Goal: Information Seeking & Learning: Learn about a topic

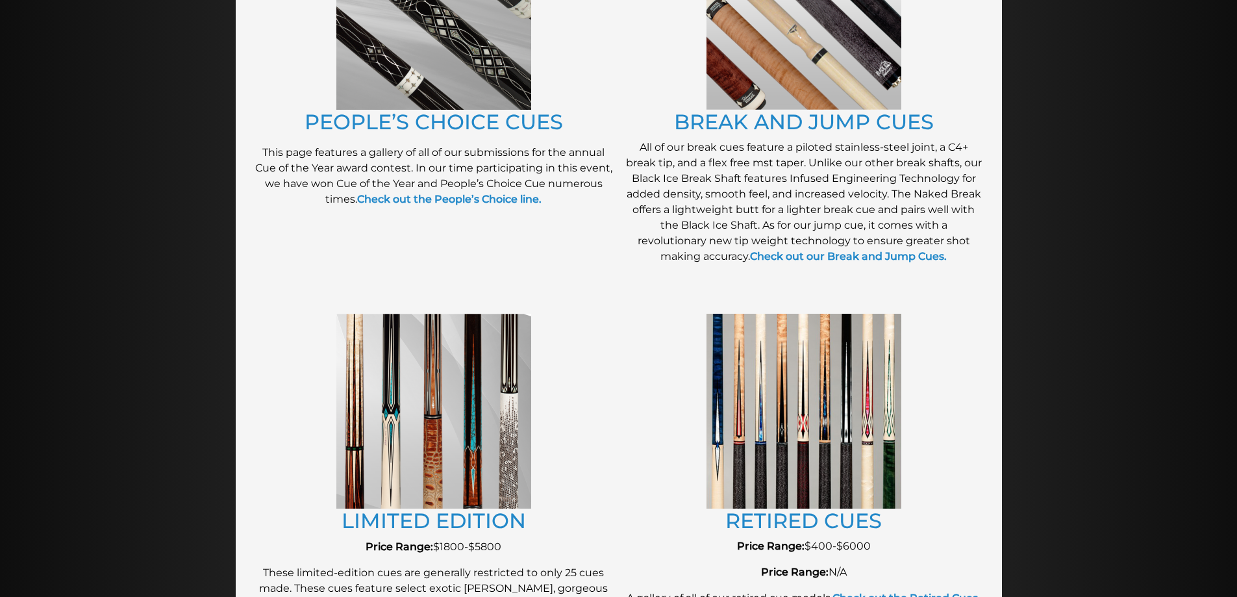
scroll to position [1183, 0]
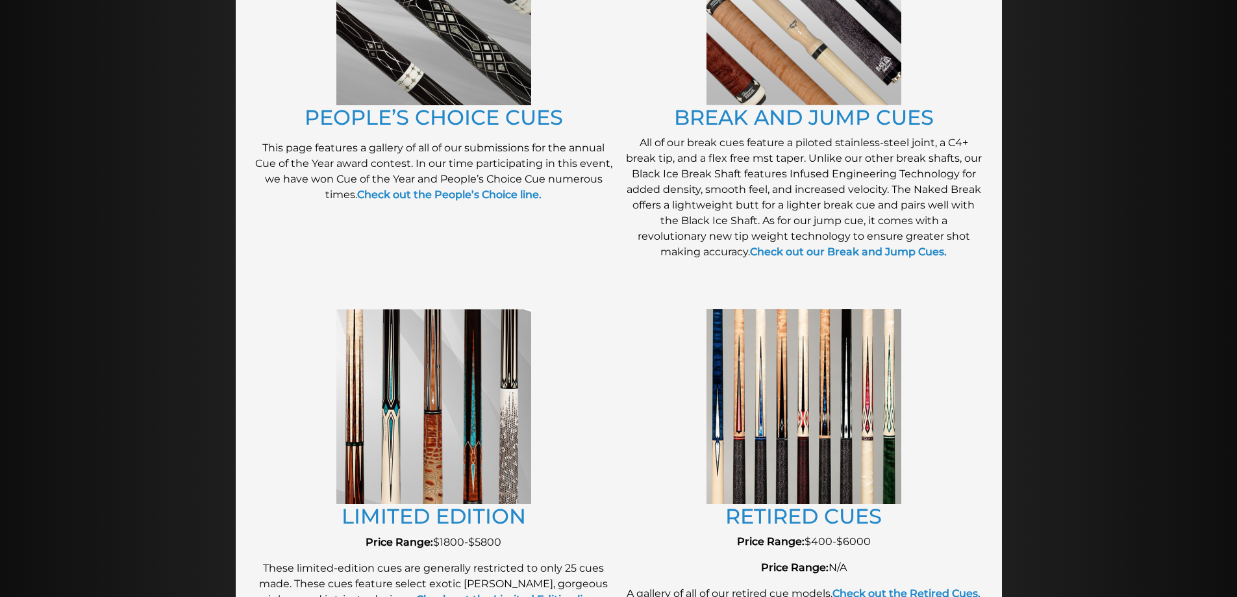
click at [428, 453] on img at bounding box center [433, 406] width 195 height 195
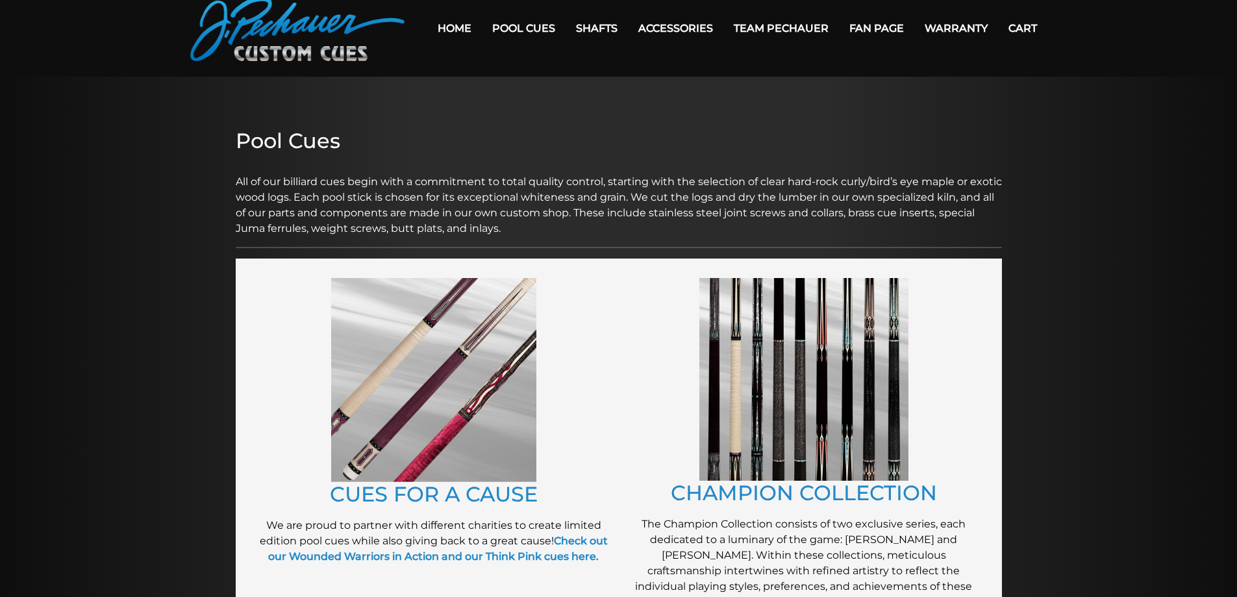
scroll to position [48, 0]
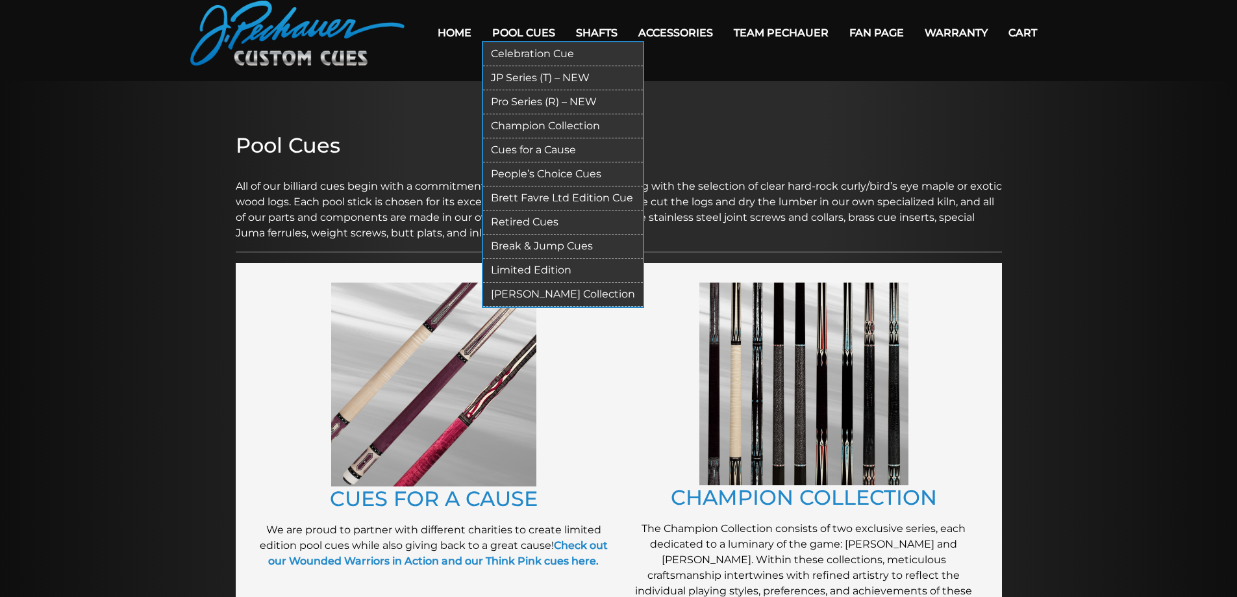
click at [532, 103] on link "Pro Series (R) – NEW" at bounding box center [563, 102] width 160 height 24
click at [518, 79] on link "JP Series (T) – NEW" at bounding box center [563, 78] width 160 height 24
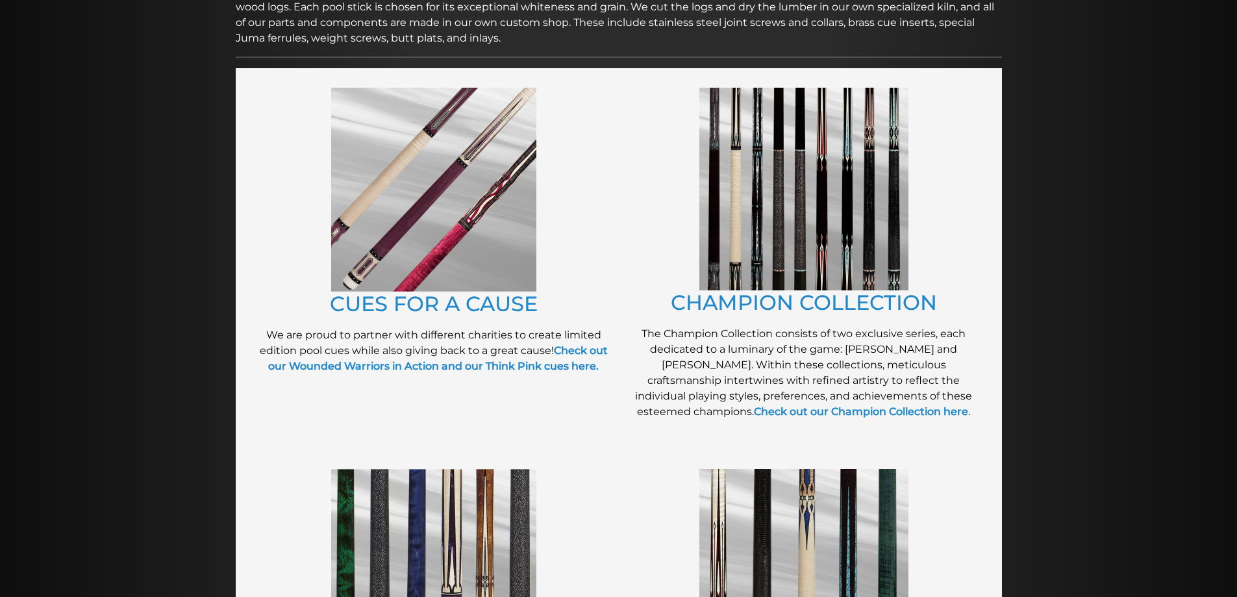
scroll to position [286, 0]
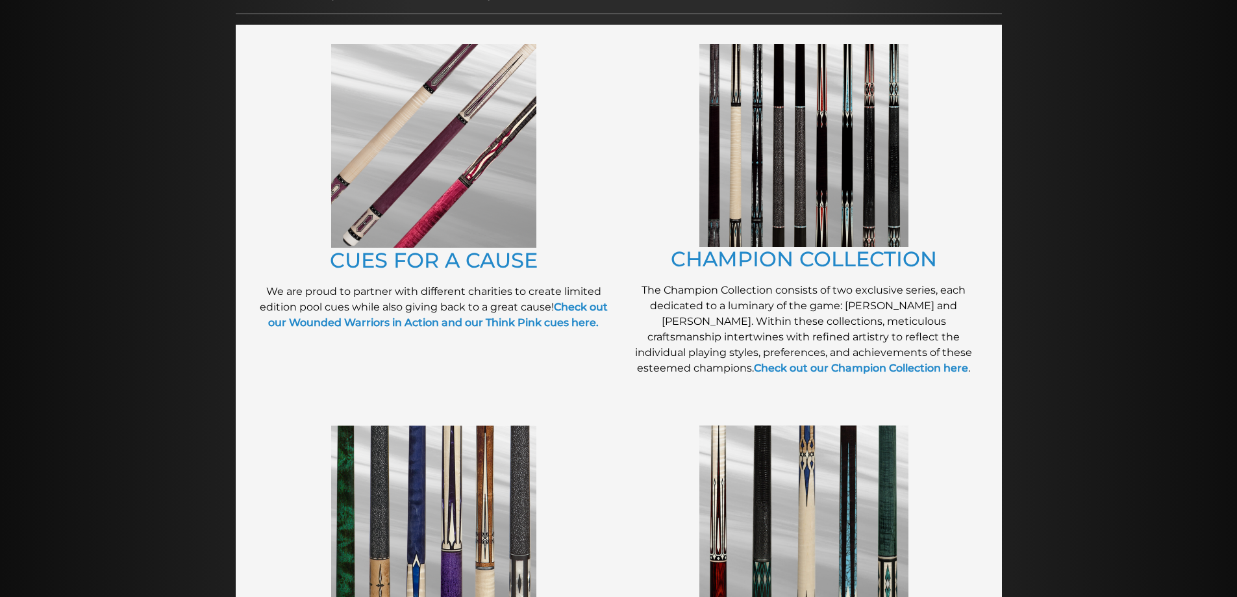
click at [806, 172] on img at bounding box center [803, 145] width 209 height 203
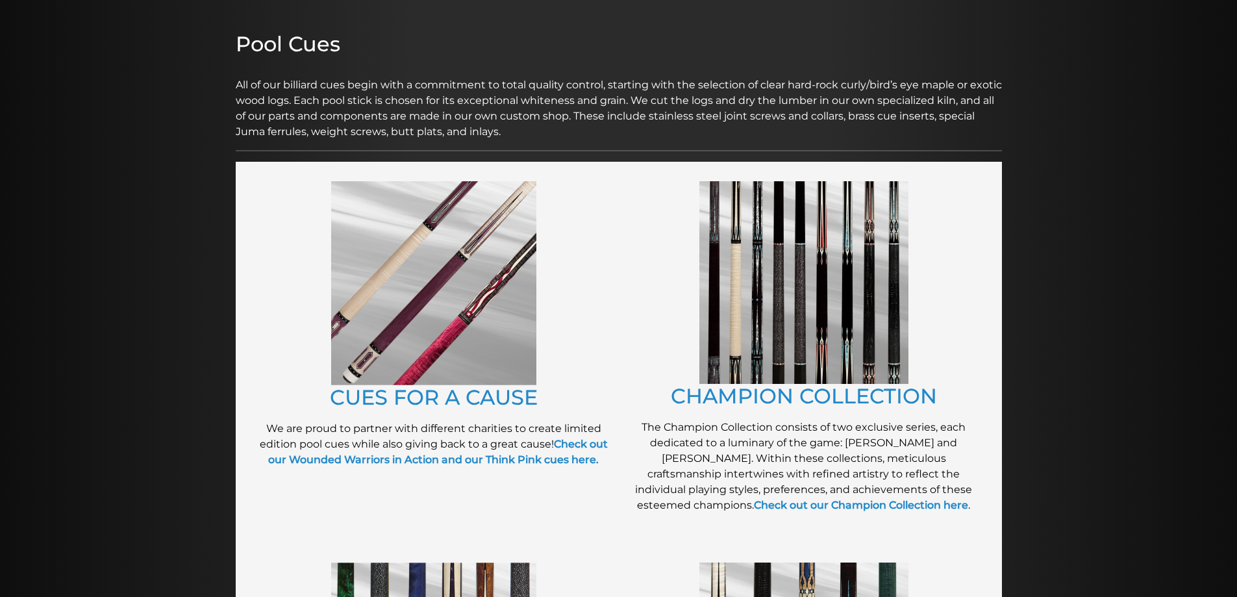
scroll to position [140, 0]
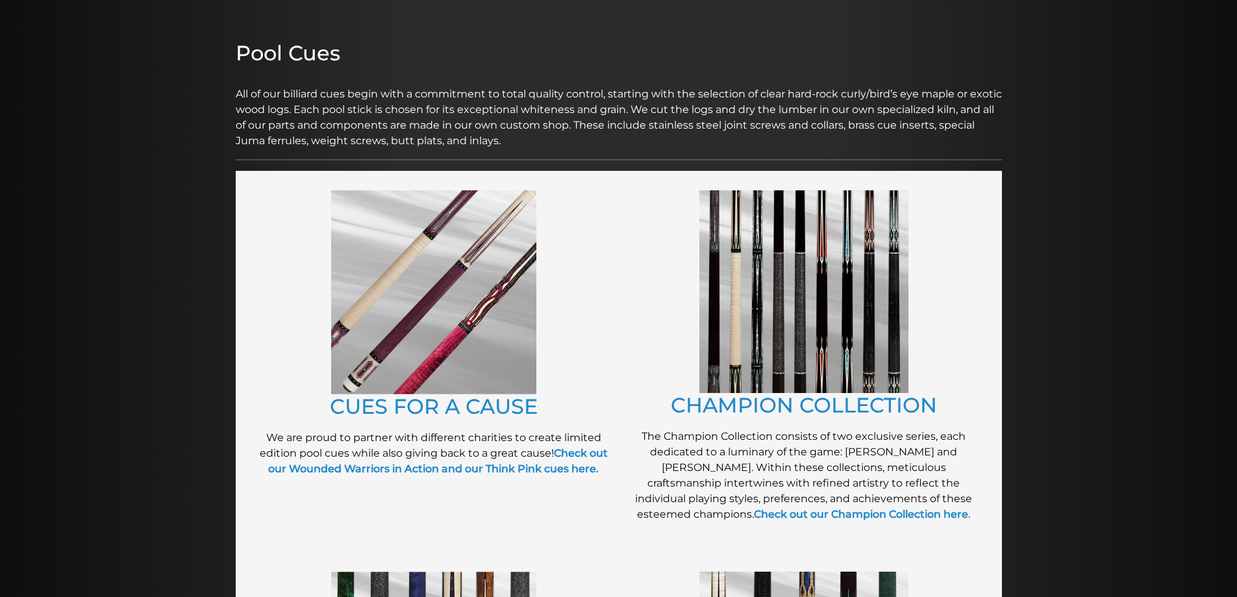
click at [462, 264] on img at bounding box center [433, 292] width 205 height 204
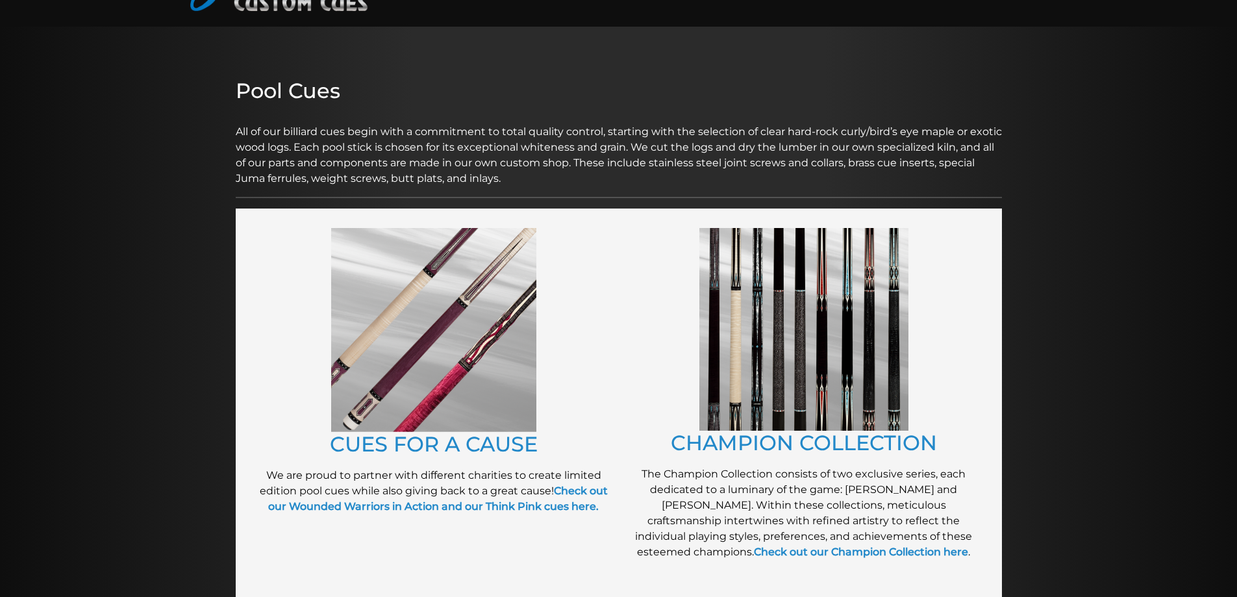
scroll to position [0, 0]
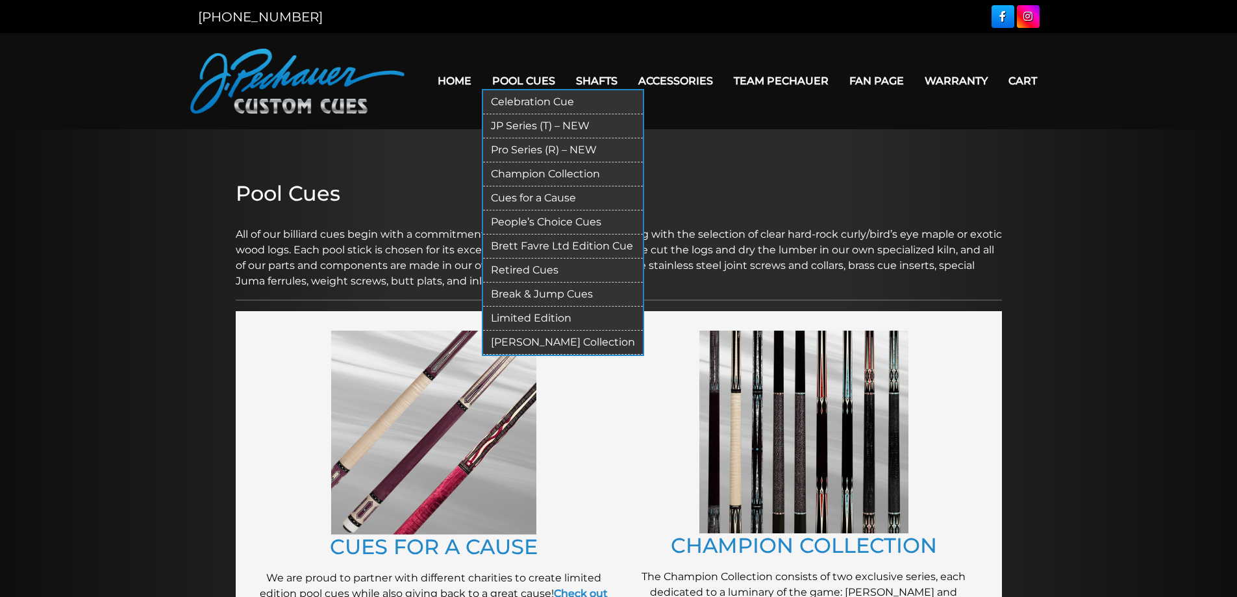
click at [545, 221] on link "People’s Choice Cues" at bounding box center [563, 222] width 160 height 24
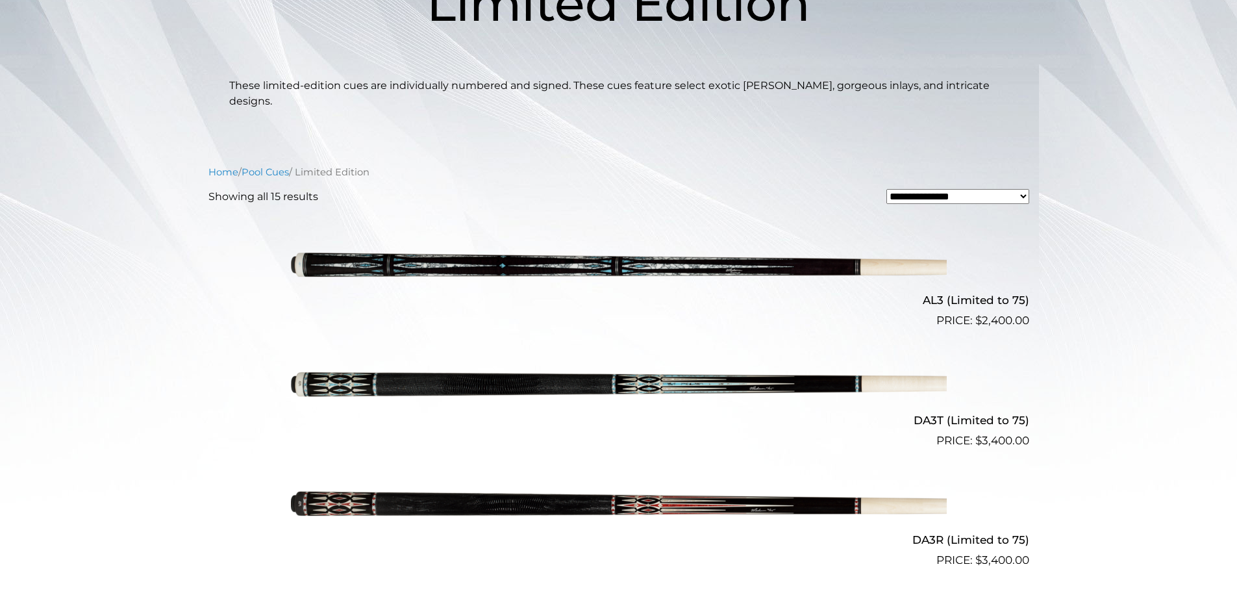
scroll to position [231, 0]
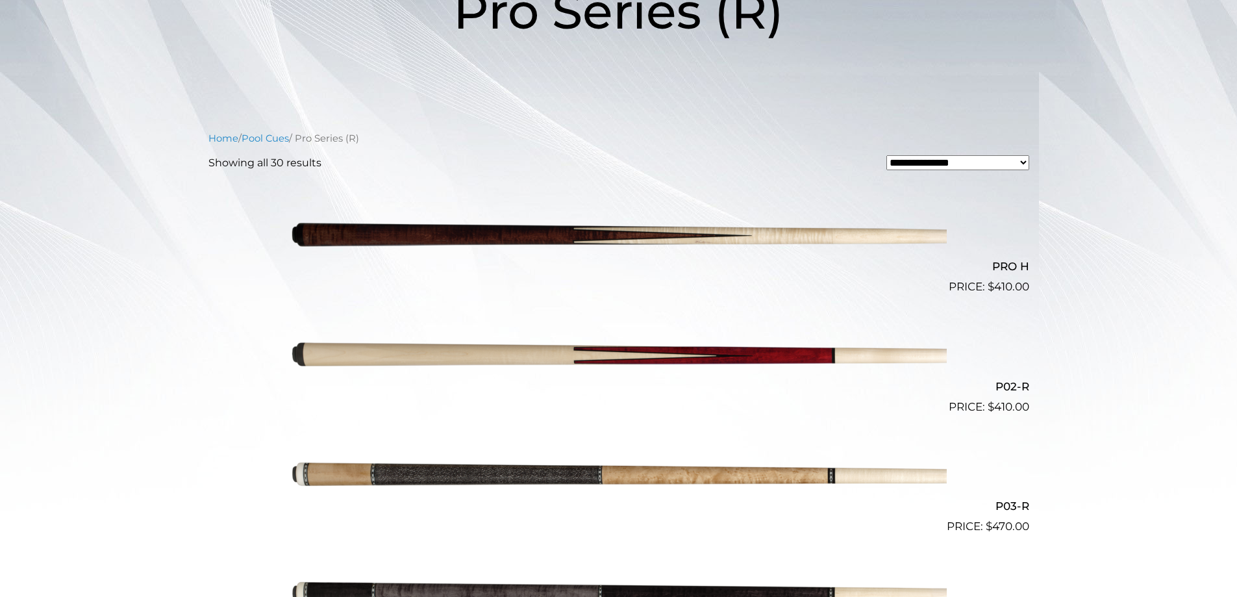
scroll to position [223, 0]
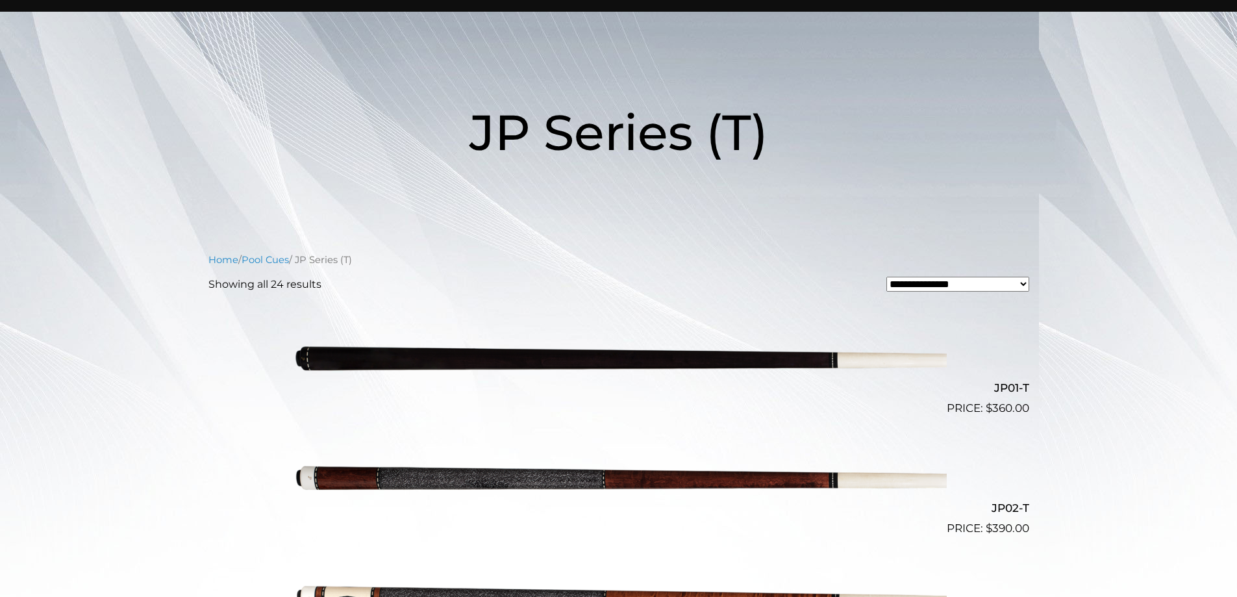
scroll to position [88, 0]
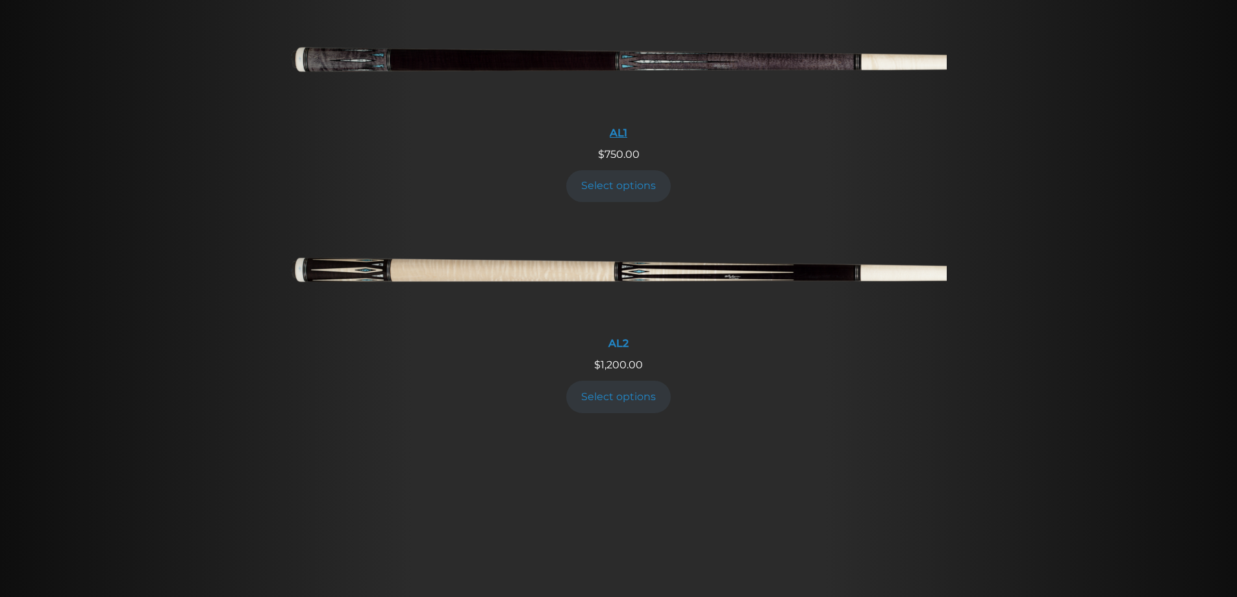
scroll to position [578, 0]
